Goal: Transaction & Acquisition: Purchase product/service

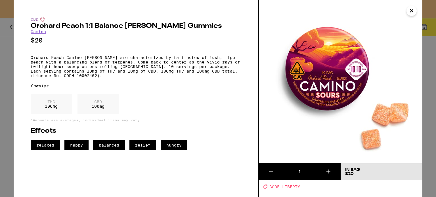
click at [424, 8] on div "CBD Orchard Peach 1:1 Balance [PERSON_NAME] Gummies Camino $20 Orchard Peach Ca…" at bounding box center [218, 98] width 436 height 197
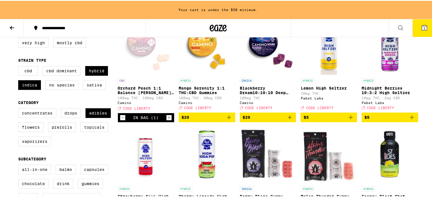
scroll to position [85, 0]
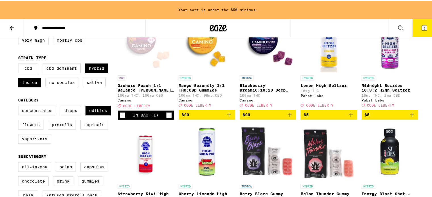
click at [281, 118] on span "$20" at bounding box center [267, 114] width 51 height 7
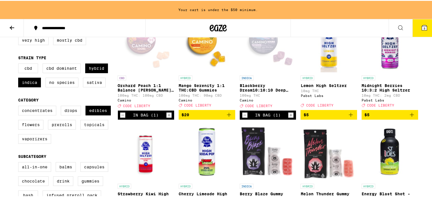
click at [347, 116] on icon "Add to bag" at bounding box center [350, 114] width 7 height 7
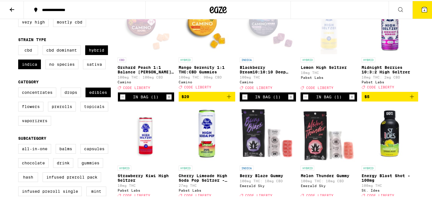
scroll to position [67, 0]
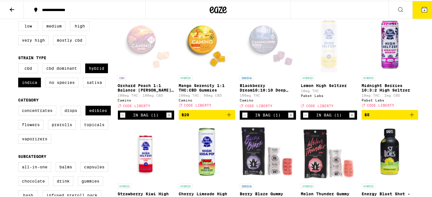
click at [415, 9] on button "4" at bounding box center [424, 9] width 24 height 18
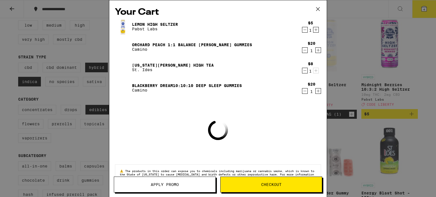
click at [187, 187] on button "Apply Promo" at bounding box center [165, 185] width 102 height 16
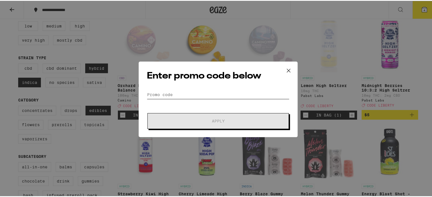
click at [171, 94] on input "Promo Code" at bounding box center [218, 94] width 142 height 9
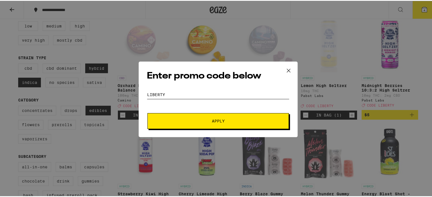
type input "LIBERTY"
click at [147, 112] on button "Apply" at bounding box center [217, 120] width 141 height 16
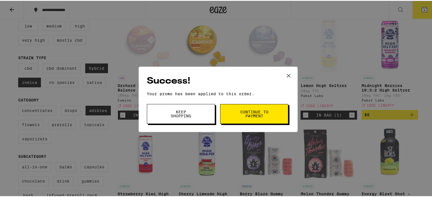
click at [233, 112] on button "Continue to payment" at bounding box center [254, 113] width 68 height 20
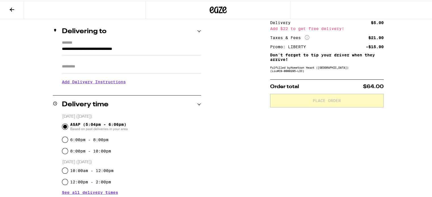
scroll to position [61, 0]
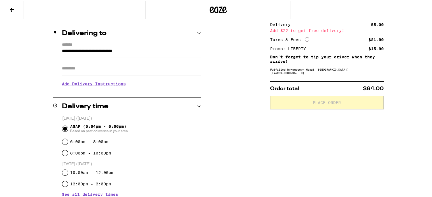
click at [117, 83] on h3 "Add Delivery Instructions" at bounding box center [131, 83] width 139 height 13
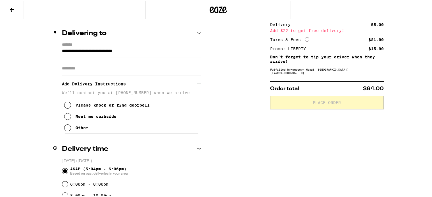
click at [109, 118] on div "Meet me curbside" at bounding box center [96, 116] width 41 height 5
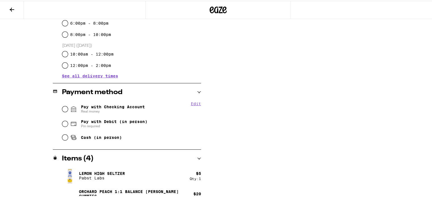
scroll to position [231, 0]
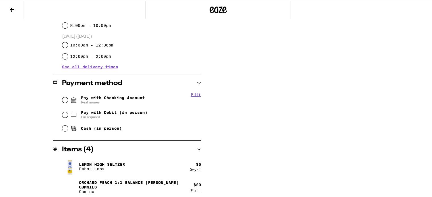
click at [101, 98] on span "Pay with Checking Account Real money" at bounding box center [113, 99] width 64 height 9
click at [68, 98] on input "Pay with Checking Account Real money" at bounding box center [65, 100] width 6 height 6
radio input "true"
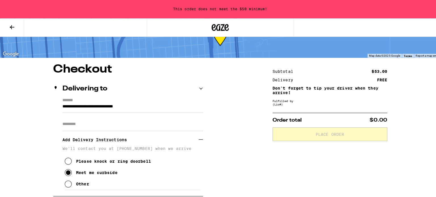
scroll to position [0, 0]
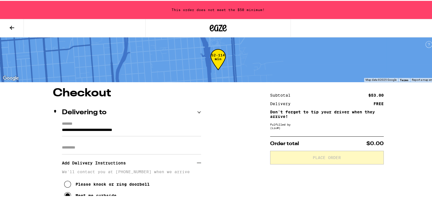
click at [11, 26] on icon at bounding box center [12, 27] width 5 height 4
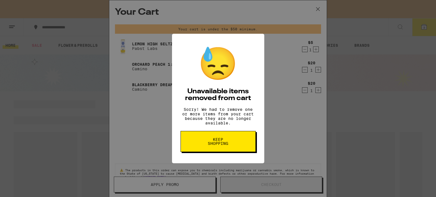
click at [232, 151] on button "Keep Shopping" at bounding box center [218, 141] width 75 height 21
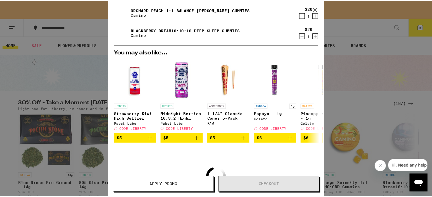
scroll to position [57, 0]
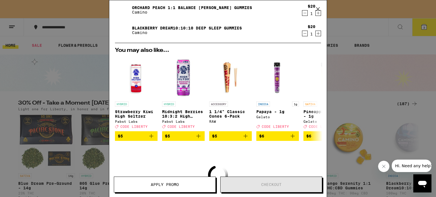
click at [319, 7] on icon at bounding box center [318, 9] width 9 height 9
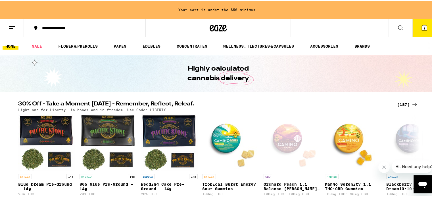
click at [397, 106] on div "(187)" at bounding box center [407, 103] width 21 height 7
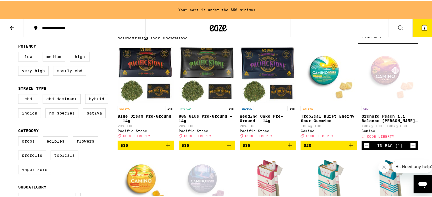
scroll to position [57, 0]
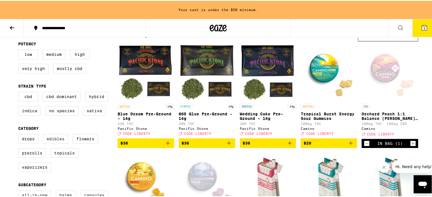
click at [62, 141] on label "Edibles" at bounding box center [55, 138] width 25 height 10
click at [20, 135] on input "Edibles" at bounding box center [19, 134] width 0 height 0
checkbox input "true"
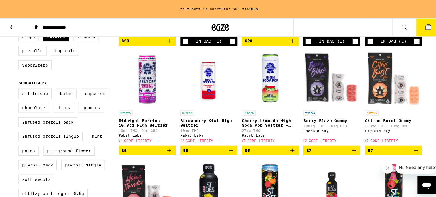
scroll to position [114, 0]
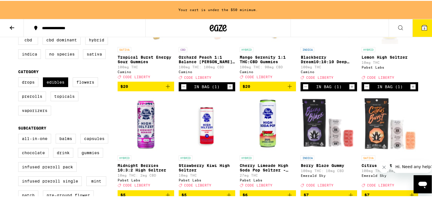
click at [422, 32] on button "3" at bounding box center [424, 27] width 24 height 18
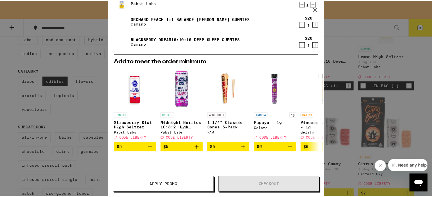
scroll to position [28, 0]
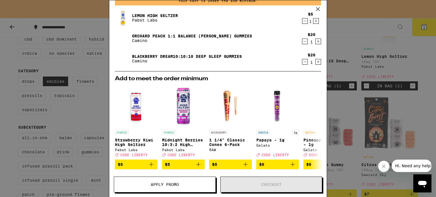
click at [427, 64] on div "Your Cart Your cart is under the $50 minimum. Lemon High Seltzer Pabst Labs $5 …" at bounding box center [218, 98] width 436 height 197
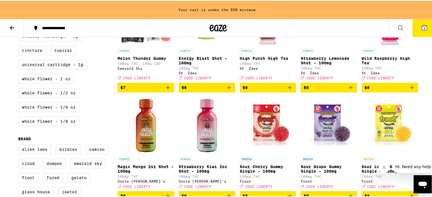
scroll to position [312, 0]
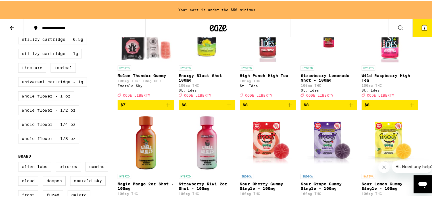
click at [286, 108] on icon "Add to bag" at bounding box center [289, 104] width 7 height 7
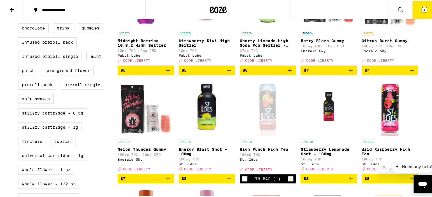
scroll to position [237, 0]
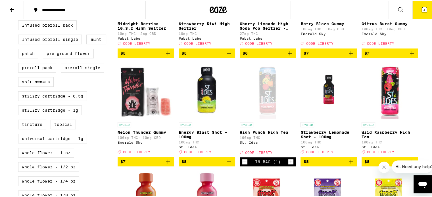
click at [414, 16] on button "4" at bounding box center [424, 9] width 24 height 18
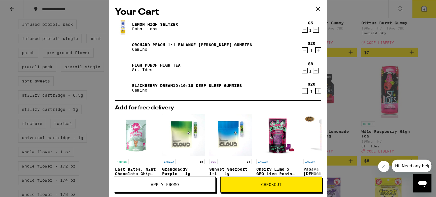
click at [169, 178] on button "Apply Promo" at bounding box center [165, 185] width 102 height 16
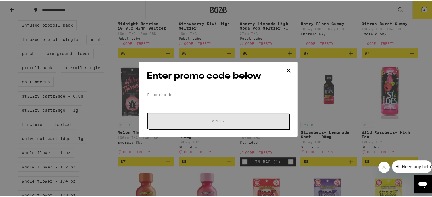
click at [156, 92] on input "Promo Code" at bounding box center [218, 94] width 142 height 9
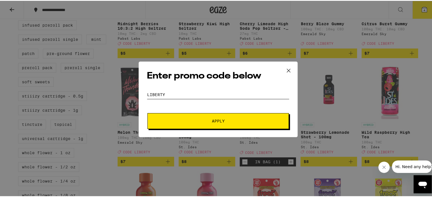
type input "LIBERTY"
drag, startPoint x: 185, startPoint y: 114, endPoint x: 195, endPoint y: 130, distance: 18.9
click at [185, 114] on button "Apply" at bounding box center [217, 120] width 141 height 16
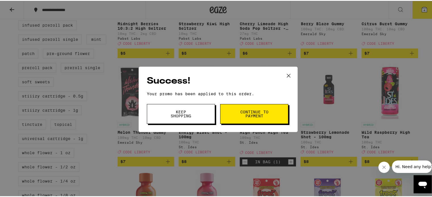
click at [265, 108] on button "Continue to payment" at bounding box center [254, 113] width 68 height 20
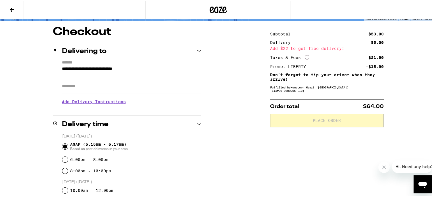
scroll to position [57, 0]
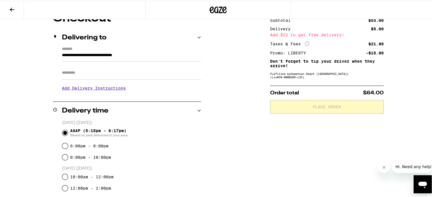
click at [102, 93] on h3 "Add Delivery Instructions" at bounding box center [131, 87] width 139 height 13
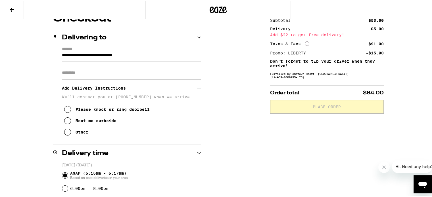
click at [85, 121] on div "Meet me curbside" at bounding box center [96, 120] width 41 height 5
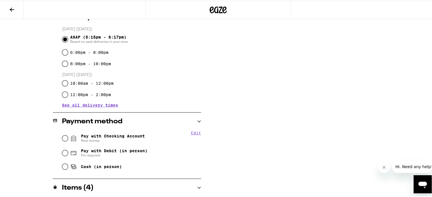
scroll to position [199, 0]
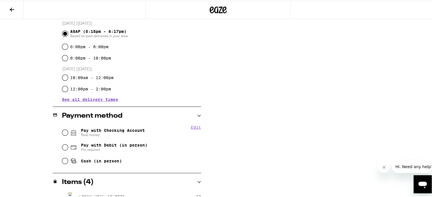
click at [116, 128] on span "Pay with Checking Account Real money" at bounding box center [113, 131] width 64 height 9
click at [68, 129] on input "Pay with Checking Account Real money" at bounding box center [65, 132] width 6 height 6
radio input "true"
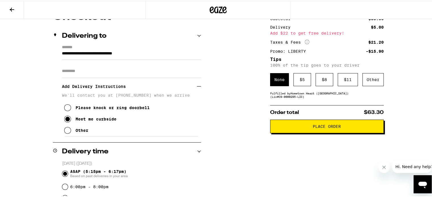
scroll to position [57, 0]
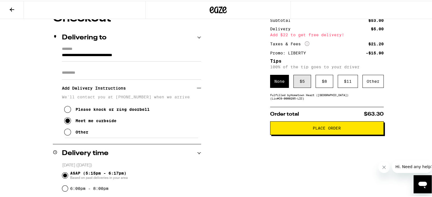
click at [298, 83] on div "$ 5" at bounding box center [302, 80] width 18 height 13
